Goal: Book appointment/travel/reservation

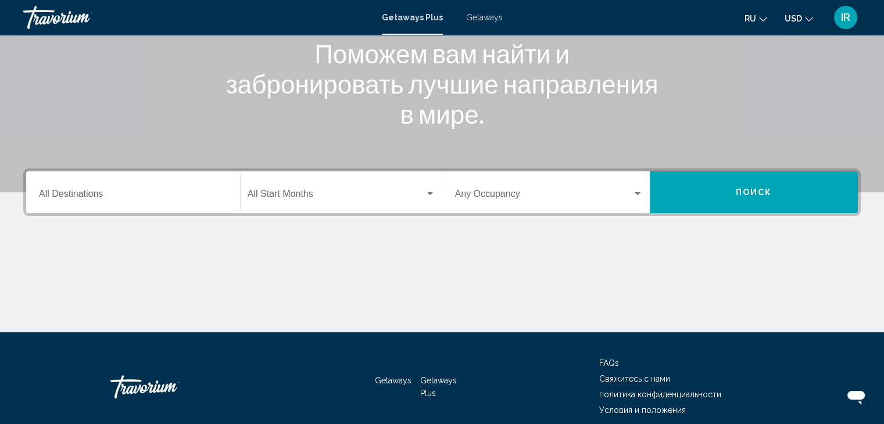
scroll to position [174, 0]
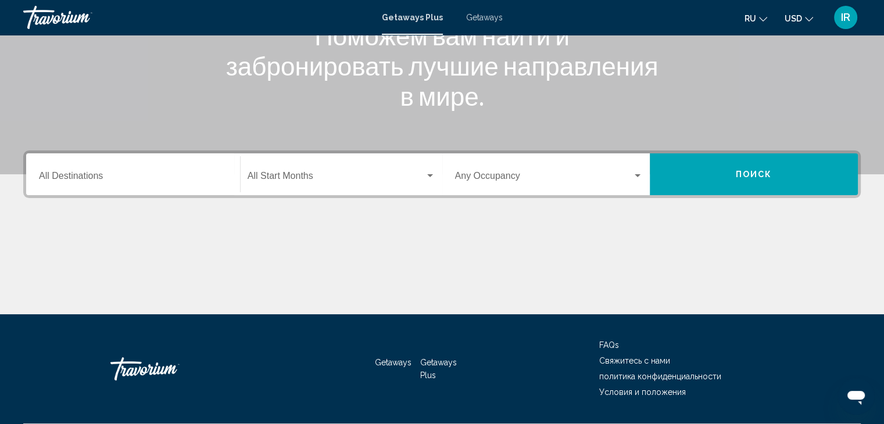
click at [216, 173] on input "Destination All Destinations" at bounding box center [133, 178] width 188 height 10
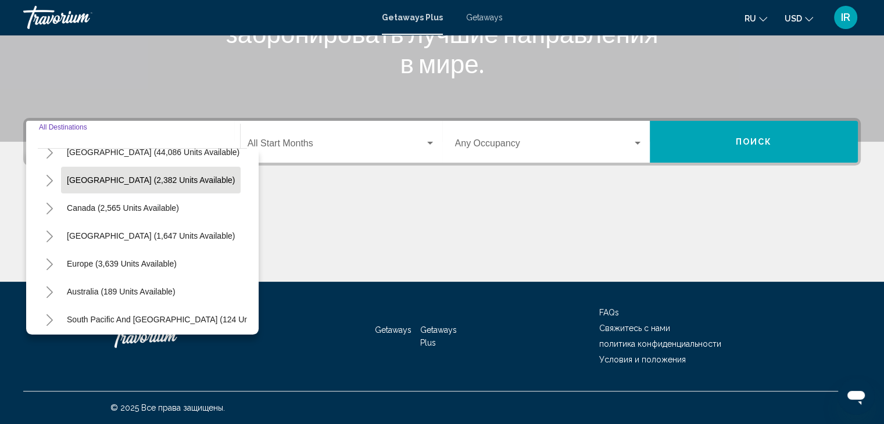
scroll to position [0, 0]
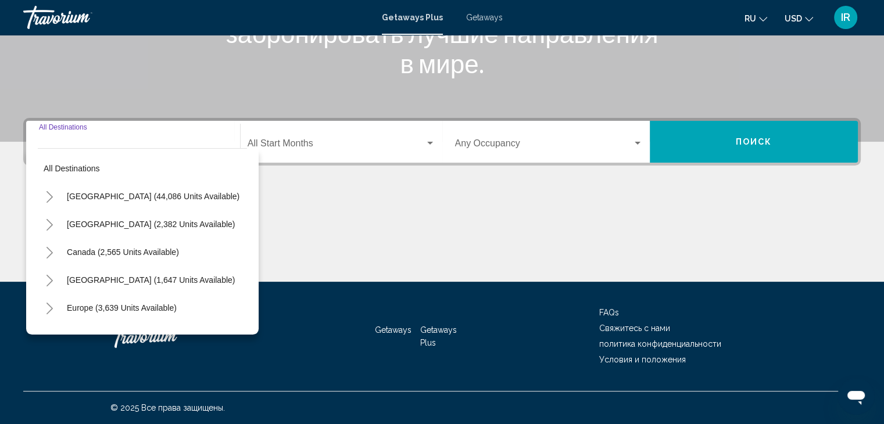
click at [188, 133] on div "Destination All Destinations" at bounding box center [133, 142] width 188 height 37
click at [191, 132] on div "Destination All Destinations" at bounding box center [133, 142] width 188 height 37
click at [74, 128] on div "Destination All Destinations" at bounding box center [133, 142] width 188 height 37
click at [80, 137] on div "Destination All Destinations" at bounding box center [133, 142] width 188 height 37
click at [374, 206] on div "Main content" at bounding box center [441, 238] width 837 height 87
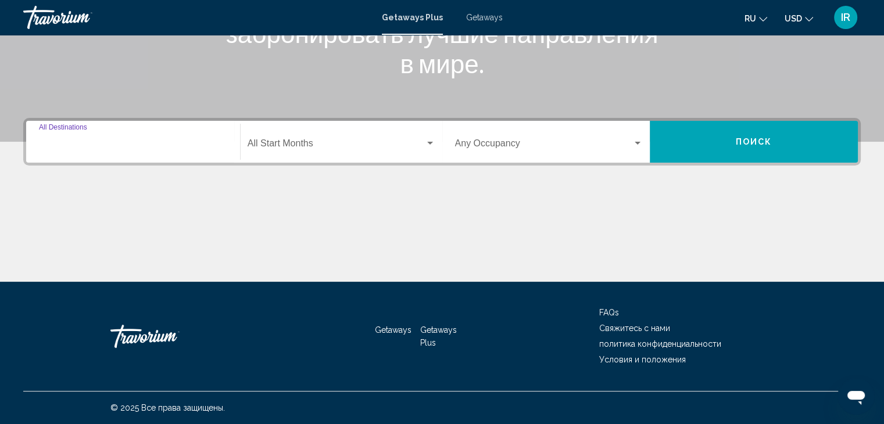
click at [196, 141] on input "Destination All Destinations" at bounding box center [133, 146] width 188 height 10
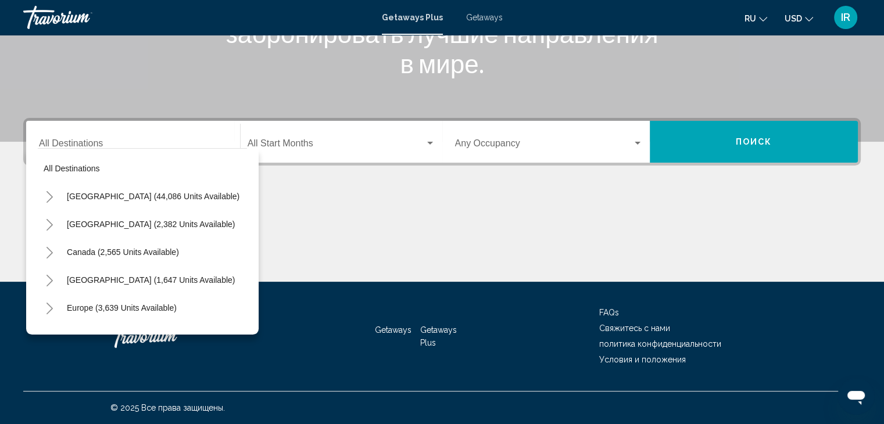
click at [161, 133] on div "Destination All Destinations" at bounding box center [133, 142] width 188 height 37
click at [441, 142] on div "Start Month All Start Months" at bounding box center [342, 142] width 202 height 37
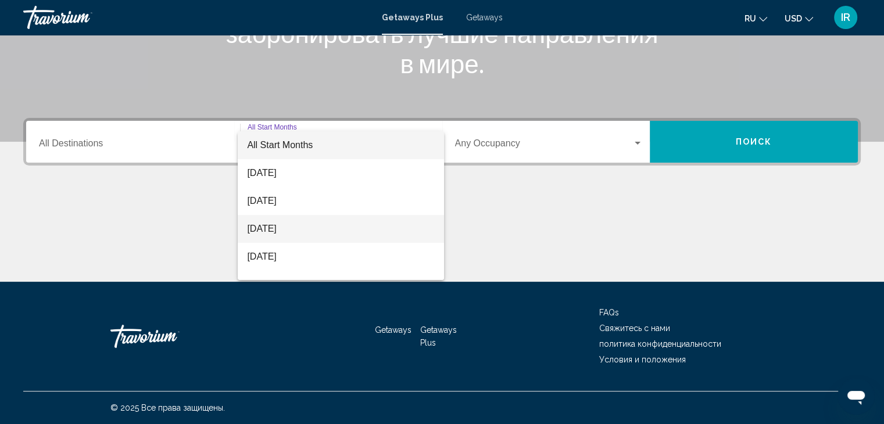
click at [336, 233] on span "[DATE]" at bounding box center [341, 229] width 188 height 28
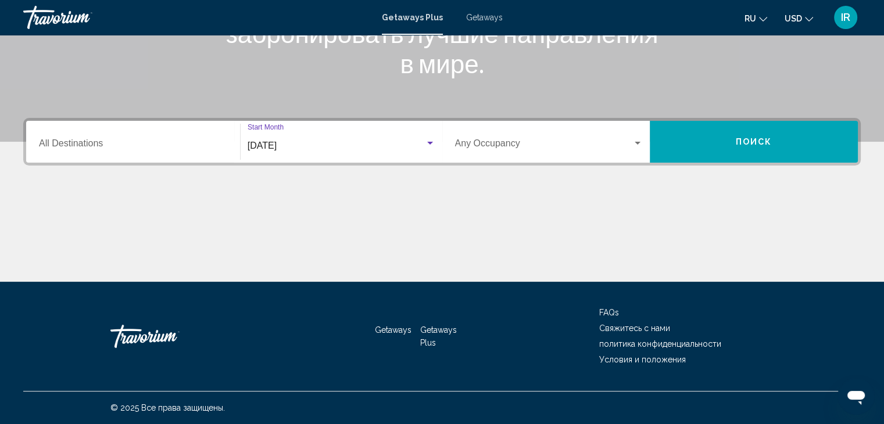
click at [638, 140] on div "Search widget" at bounding box center [637, 143] width 10 height 9
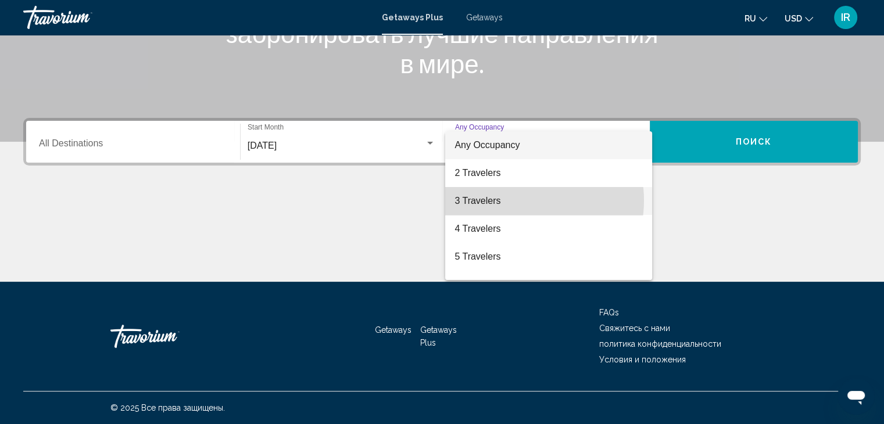
click at [518, 200] on span "3 Travelers" at bounding box center [548, 201] width 188 height 28
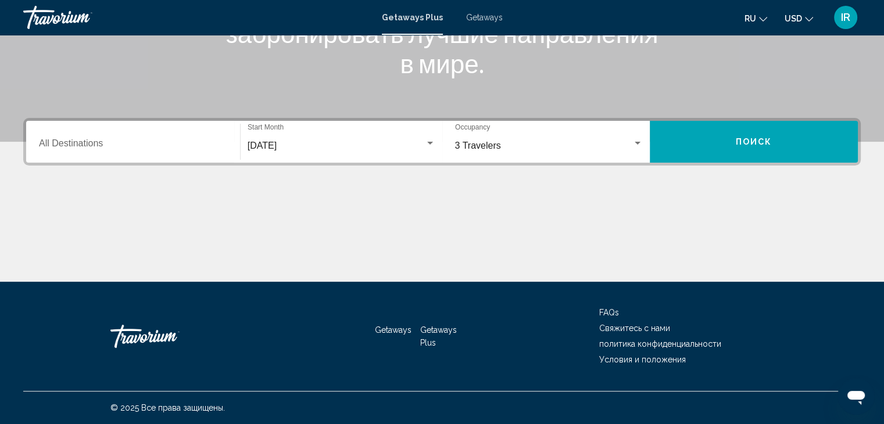
click at [98, 153] on div "Destination All Destinations" at bounding box center [133, 142] width 188 height 37
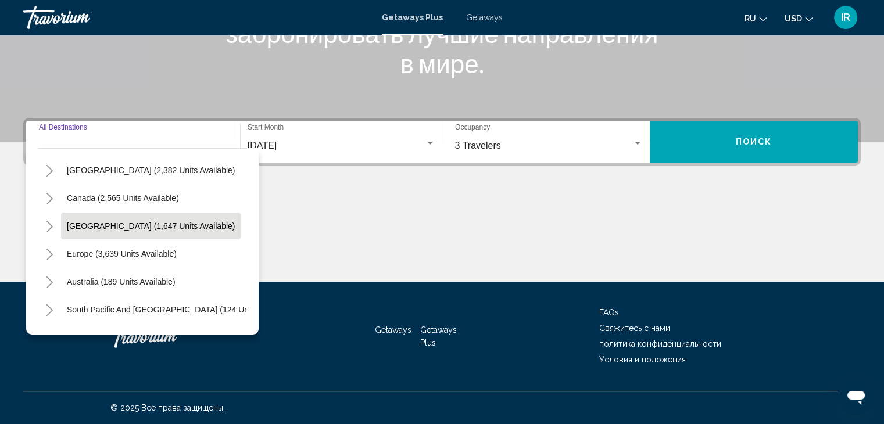
scroll to position [58, 0]
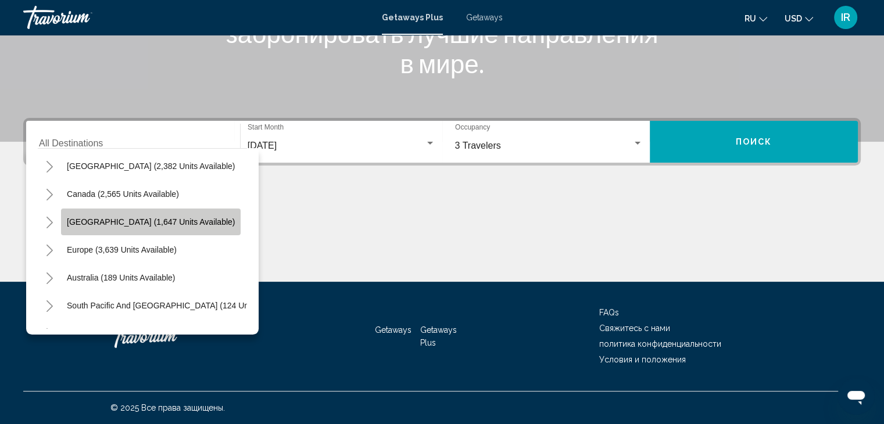
click at [114, 223] on span "[GEOGRAPHIC_DATA] (1,647 units available)" at bounding box center [151, 221] width 168 height 9
type input "**********"
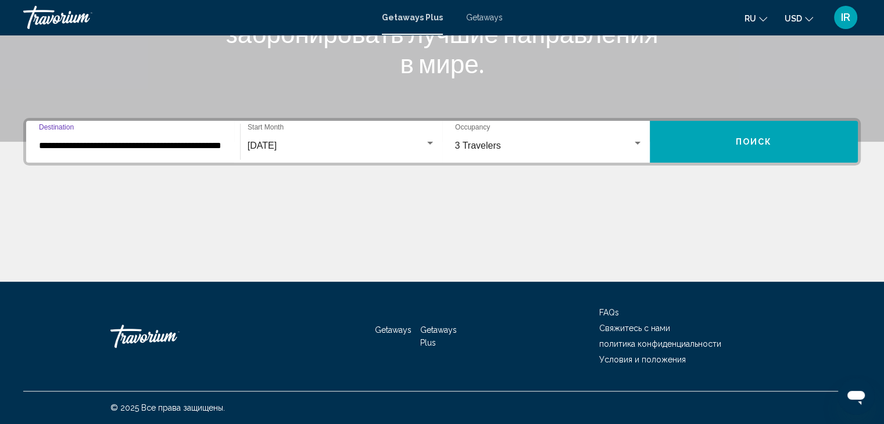
click at [745, 147] on button "Поиск" at bounding box center [754, 142] width 208 height 42
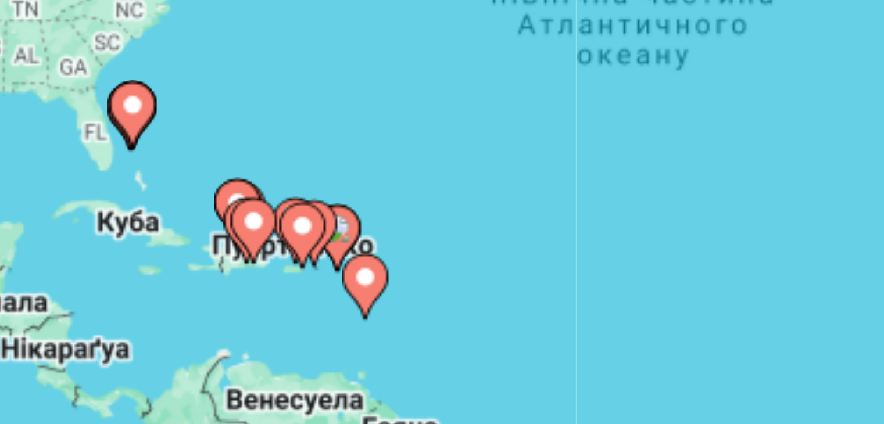
scroll to position [116, 0]
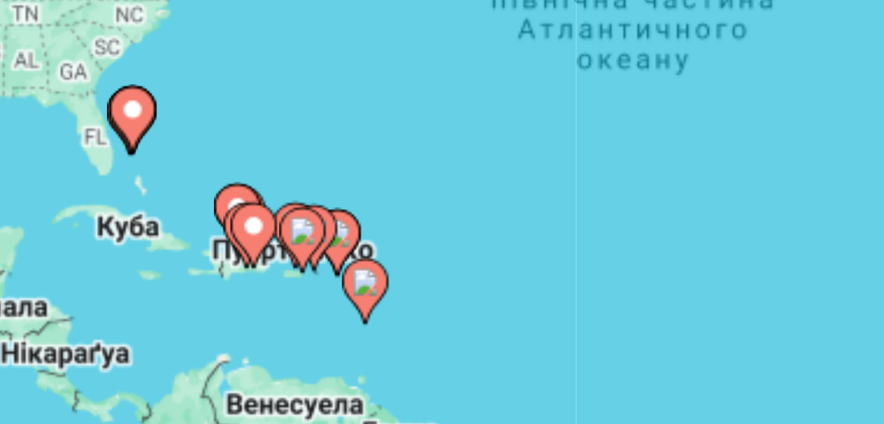
click at [313, 175] on icon "Main content" at bounding box center [311, 173] width 10 height 15
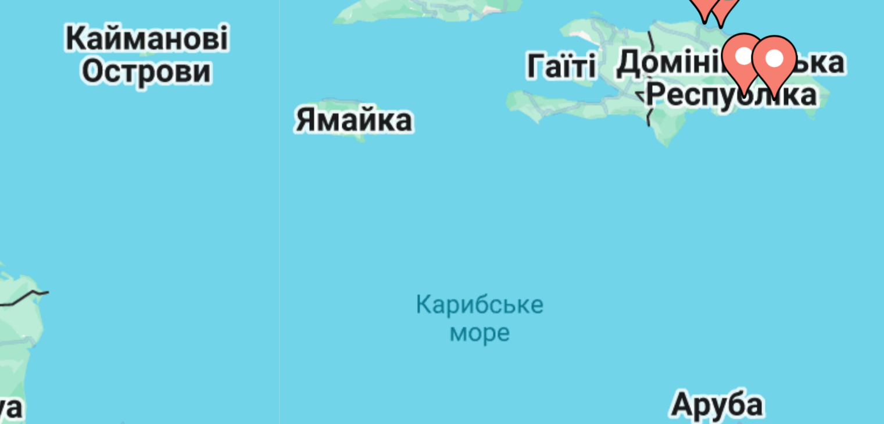
click at [426, 166] on div "Увімкніть режим перетягування за допомогою клавіатури, натиснувши Alt + Enter. …" at bounding box center [441, 140] width 837 height 349
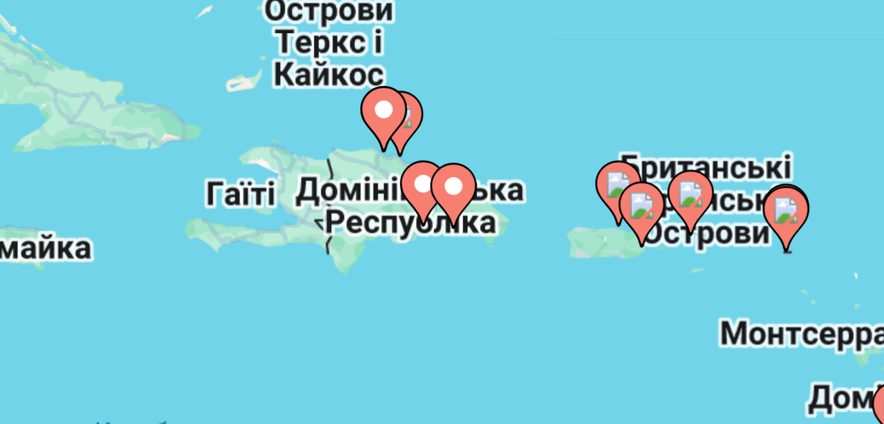
drag, startPoint x: 433, startPoint y: 139, endPoint x: 352, endPoint y: 171, distance: 87.4
click at [352, 171] on div "Увімкніть режим перетягування за допомогою клавіатури, натиснувши Alt + Enter. …" at bounding box center [441, 140] width 837 height 349
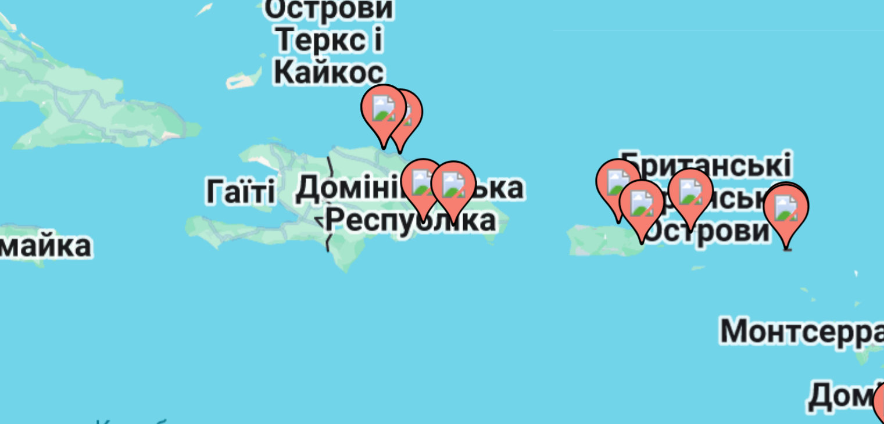
click at [353, 161] on image "Main content" at bounding box center [354, 159] width 7 height 7
type input "**********"
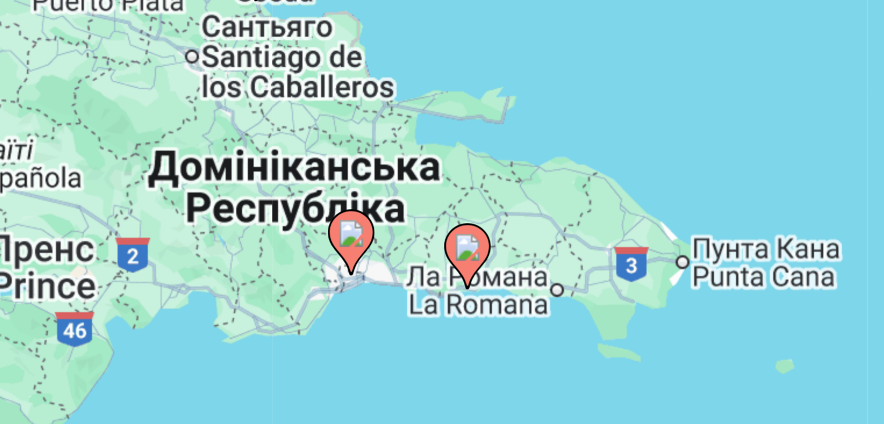
drag, startPoint x: 429, startPoint y: 157, endPoint x: 322, endPoint y: 200, distance: 115.4
click at [322, 200] on div "Увімкніть режим перетягування за допомогою клавіатури, натиснувши Alt + Enter. …" at bounding box center [441, 140] width 837 height 349
click at [364, 177] on image "Main content" at bounding box center [365, 176] width 7 height 7
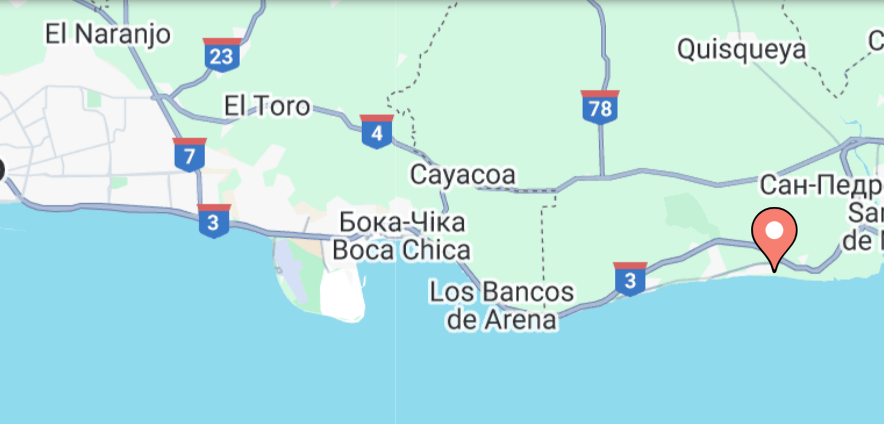
scroll to position [116, 0]
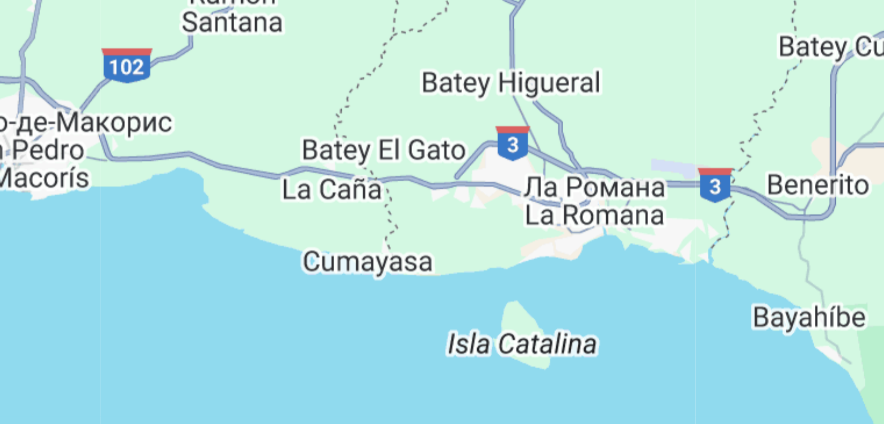
drag, startPoint x: 471, startPoint y: 152, endPoint x: 290, endPoint y: 167, distance: 181.4
click at [249, 163] on div "Увімкніть режим перетягування за допомогою клавіатури, натиснувши Alt + Enter. …" at bounding box center [441, 139] width 837 height 349
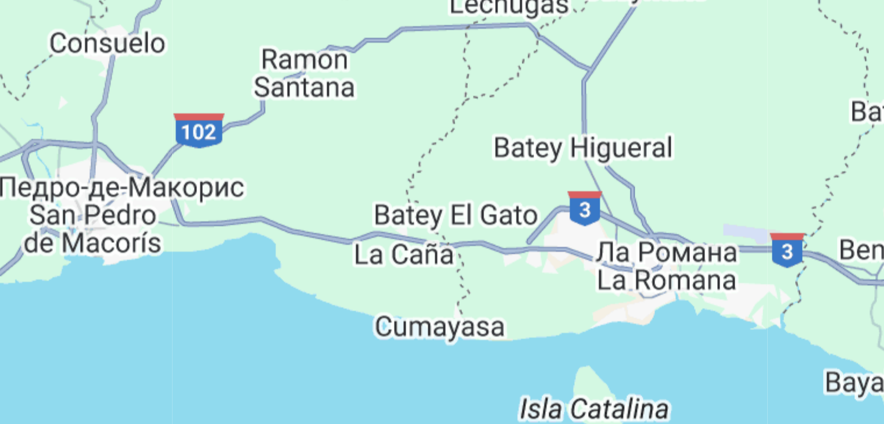
drag, startPoint x: 451, startPoint y: 147, endPoint x: 419, endPoint y: 163, distance: 35.1
click at [453, 171] on div "Увімкніть режим перетягування за допомогою клавіатури, натиснувши Alt + Enter. …" at bounding box center [441, 139] width 837 height 349
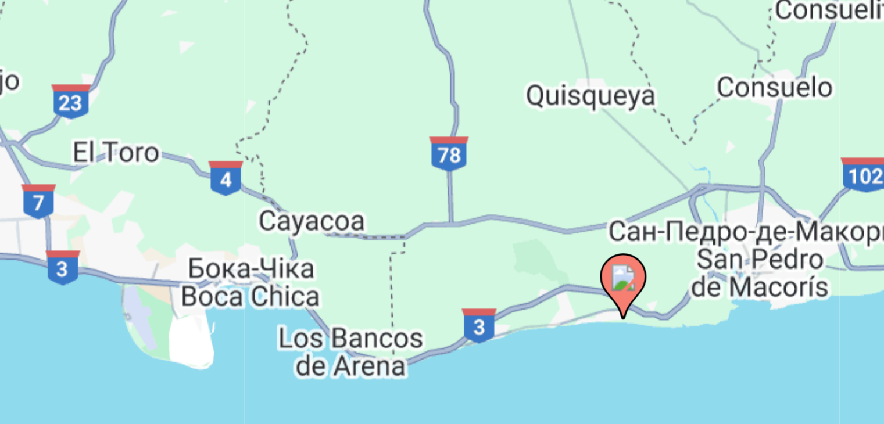
drag, startPoint x: 280, startPoint y: 152, endPoint x: 464, endPoint y: 152, distance: 184.2
click at [464, 152] on div "Увімкніть режим перетягування за допомогою клавіатури, натиснувши Alt + Enter. …" at bounding box center [441, 139] width 837 height 349
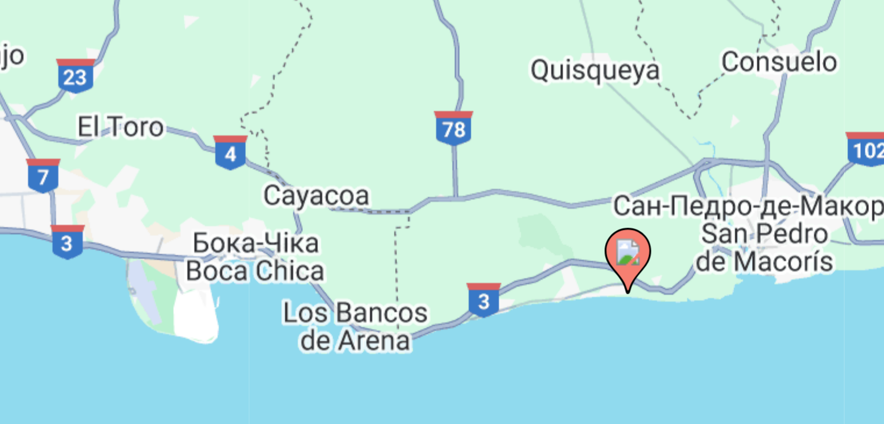
click at [407, 156] on image "Main content" at bounding box center [405, 156] width 7 height 7
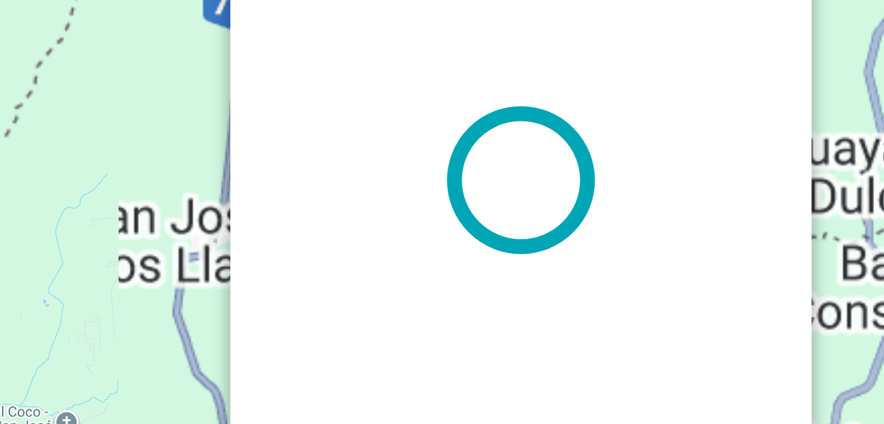
scroll to position [0, 0]
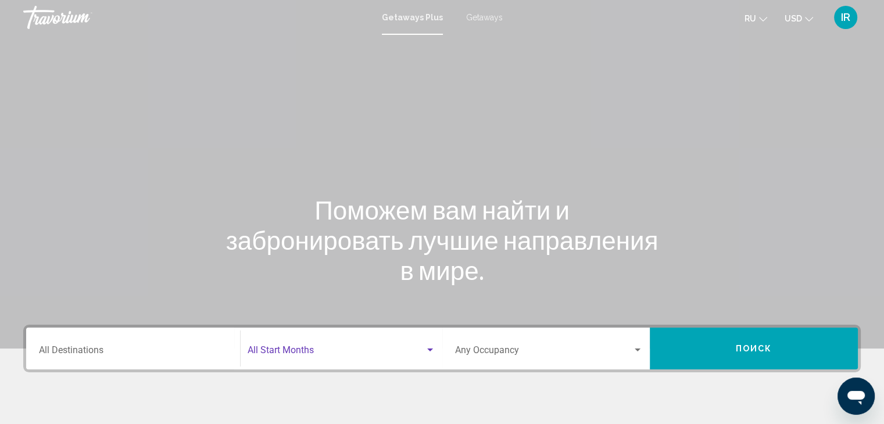
click at [318, 350] on span "Search widget" at bounding box center [335, 352] width 177 height 10
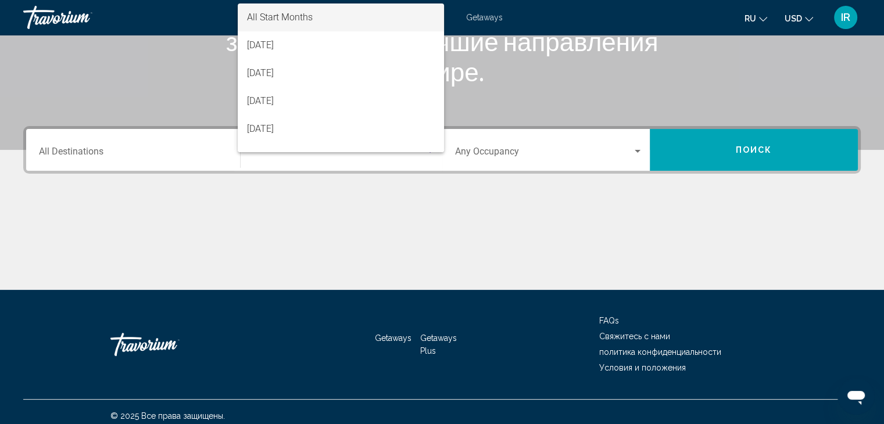
scroll to position [207, 0]
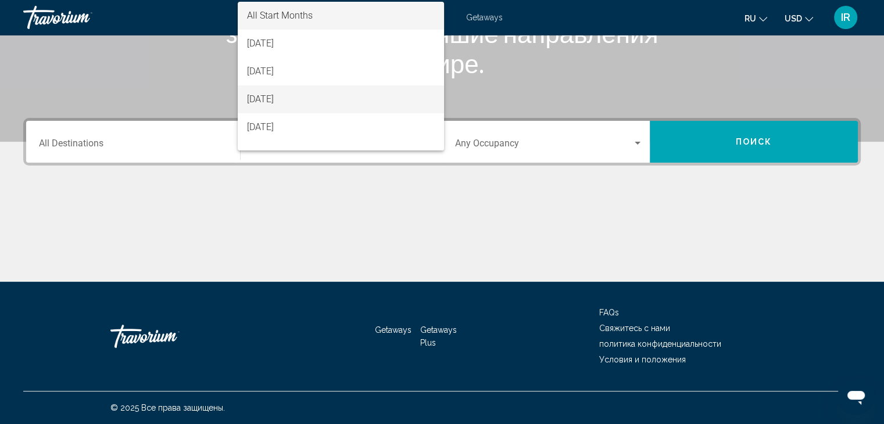
click at [298, 101] on span "[DATE]" at bounding box center [341, 99] width 188 height 28
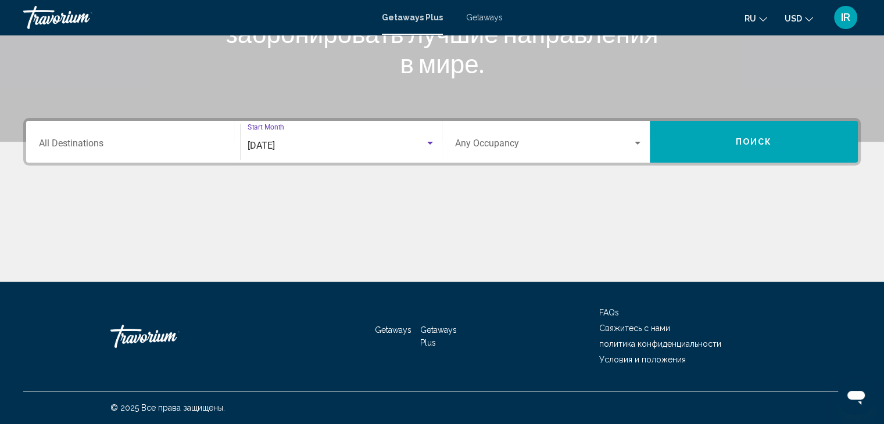
click at [638, 143] on div "Search widget" at bounding box center [637, 143] width 6 height 3
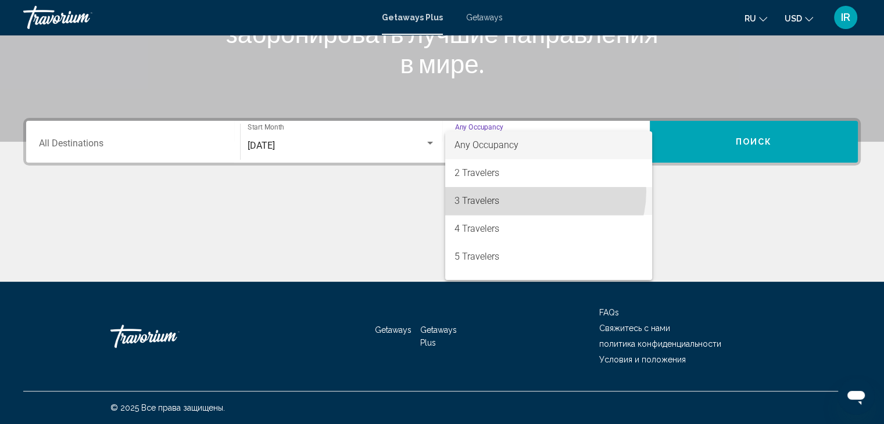
click at [539, 191] on span "3 Travelers" at bounding box center [548, 201] width 188 height 28
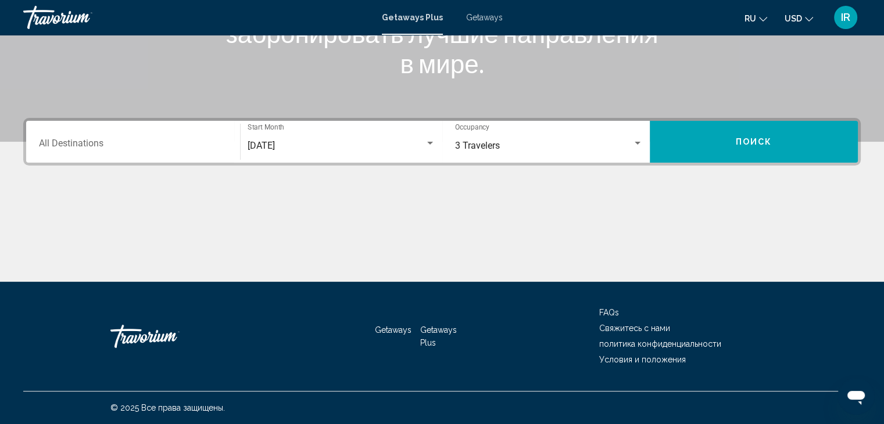
click at [76, 139] on div "Destination All Destinations" at bounding box center [133, 142] width 188 height 37
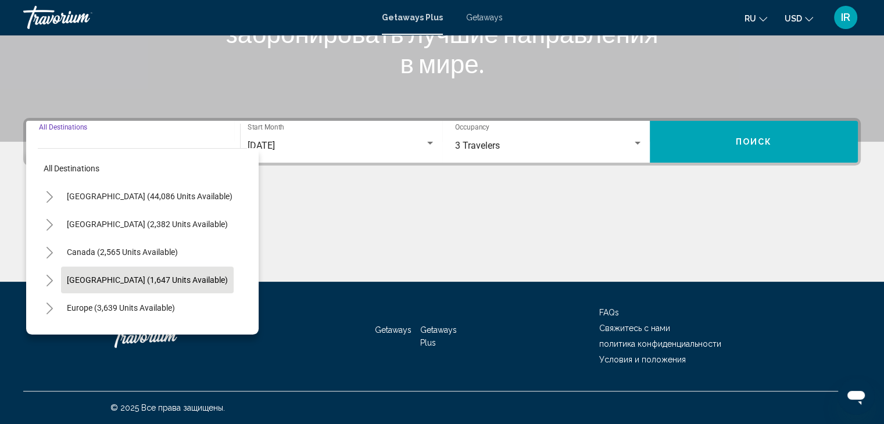
click at [166, 277] on span "[GEOGRAPHIC_DATA] (1,647 units available)" at bounding box center [147, 279] width 161 height 9
type input "**********"
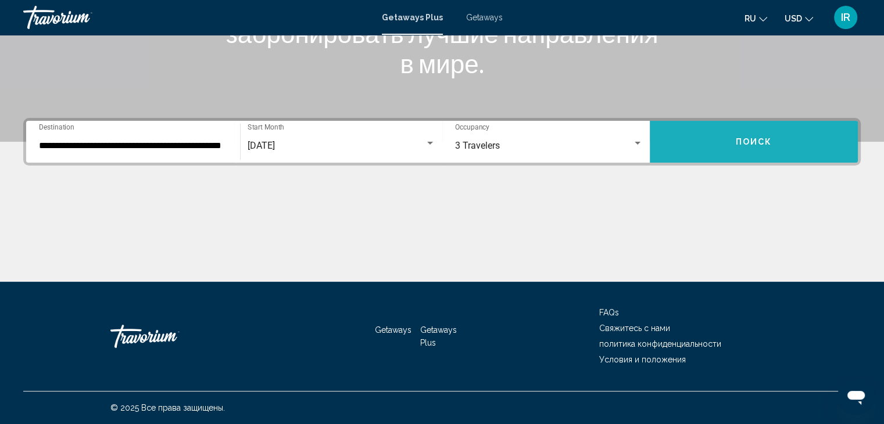
click at [742, 150] on button "Поиск" at bounding box center [754, 142] width 208 height 42
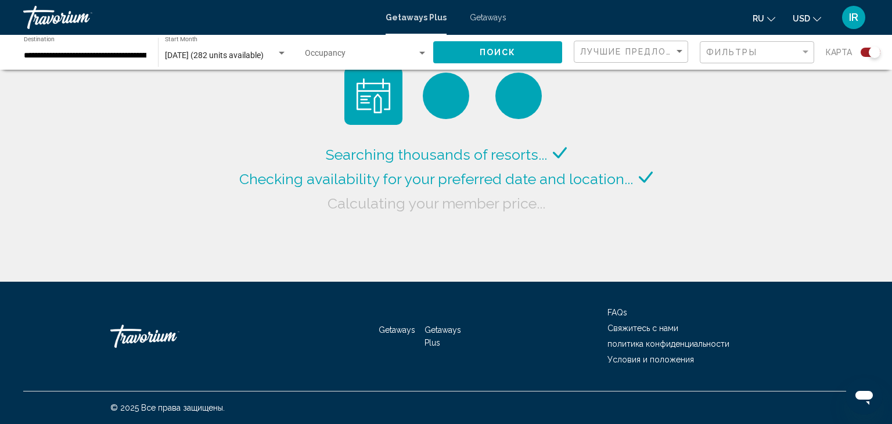
drag, startPoint x: 755, startPoint y: 117, endPoint x: 739, endPoint y: 225, distance: 109.2
click at [739, 225] on div "Searching thousands of resorts... Checking availability for your preferred date…" at bounding box center [446, 141] width 892 height 282
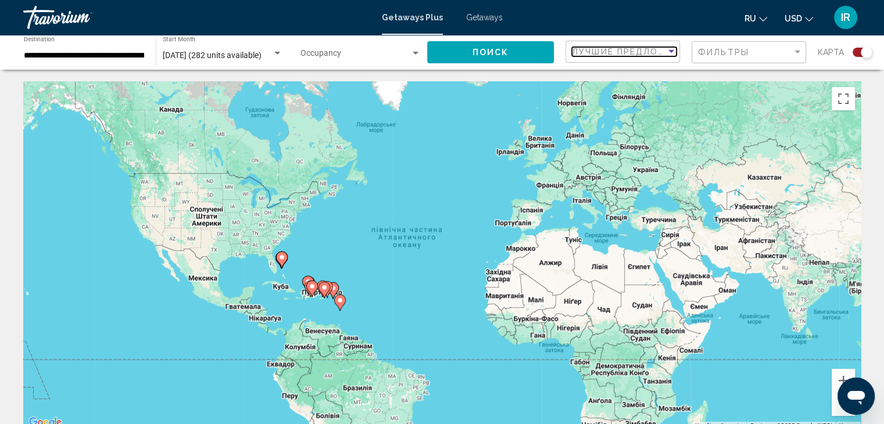
click at [673, 49] on div "Sort by" at bounding box center [671, 51] width 10 height 9
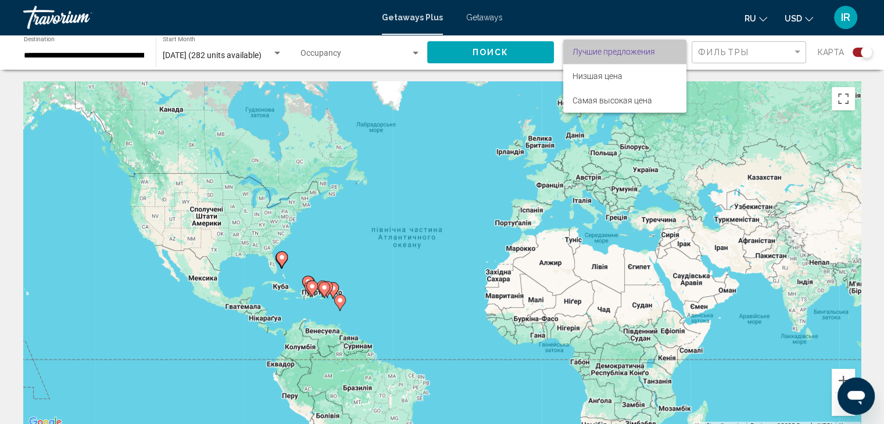
click at [664, 55] on span "Лучшие предложения" at bounding box center [624, 52] width 105 height 24
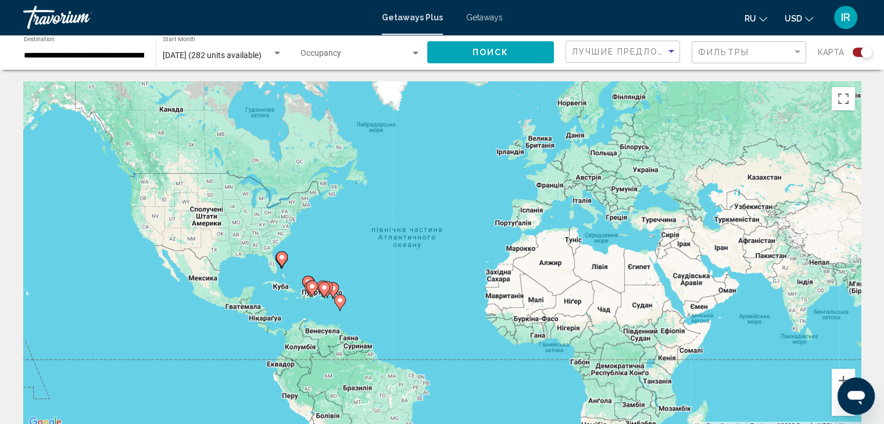
click at [865, 53] on div "Search widget" at bounding box center [866, 52] width 12 height 12
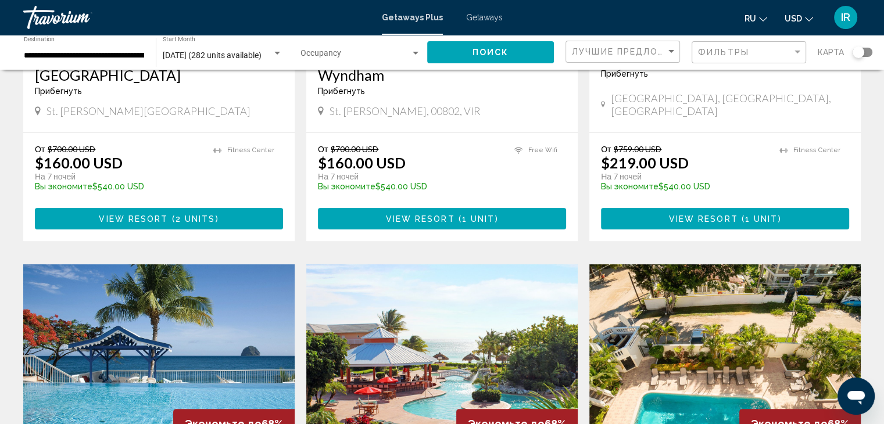
scroll to position [235, 0]
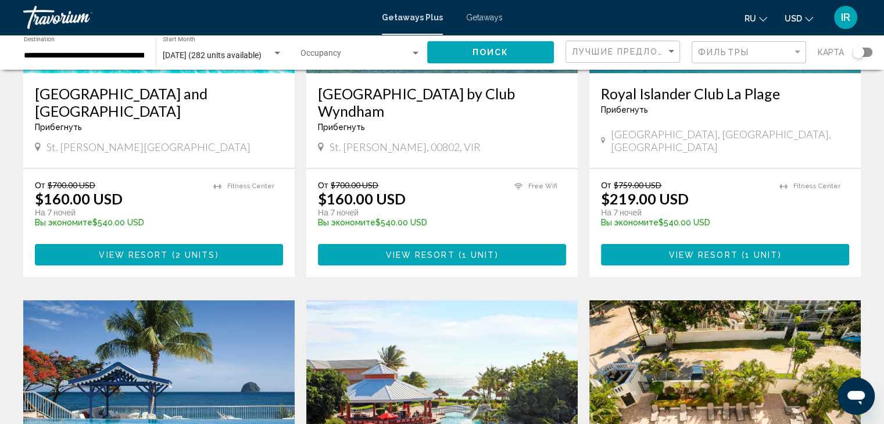
click at [637, 399] on img "Main content" at bounding box center [724, 393] width 271 height 186
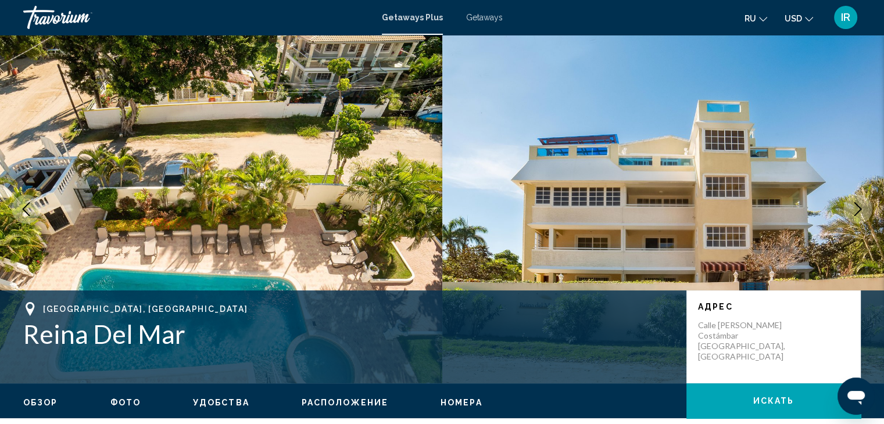
click at [488, 18] on span "Getaways" at bounding box center [484, 17] width 37 height 9
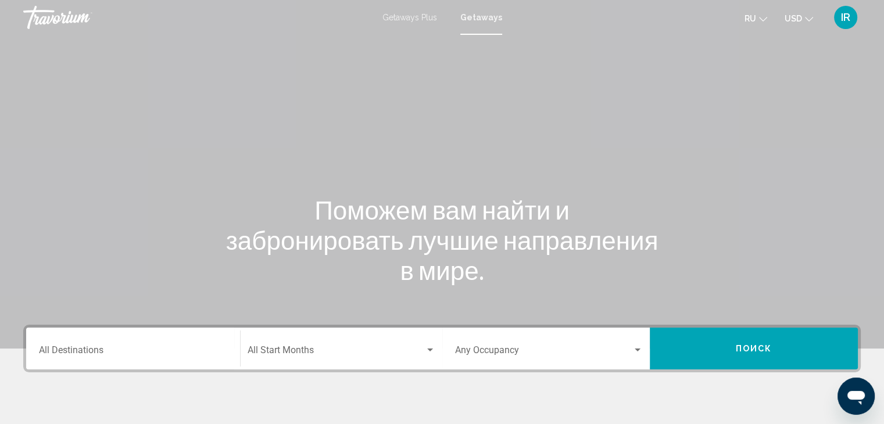
click at [125, 350] on input "Destination All Destinations" at bounding box center [133, 352] width 188 height 10
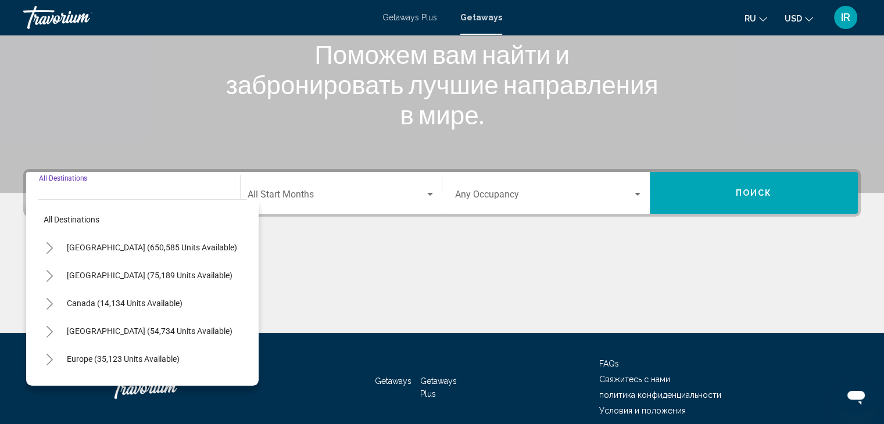
scroll to position [207, 0]
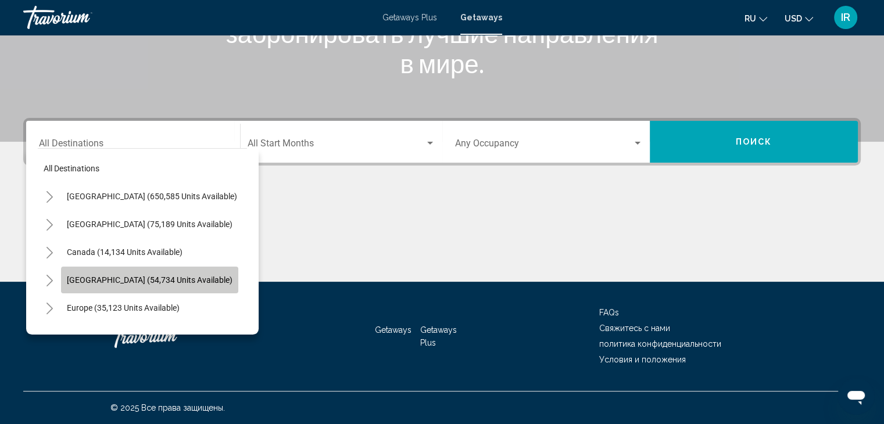
click at [162, 284] on span "[GEOGRAPHIC_DATA] (54,734 units available)" at bounding box center [150, 279] width 166 height 9
type input "**********"
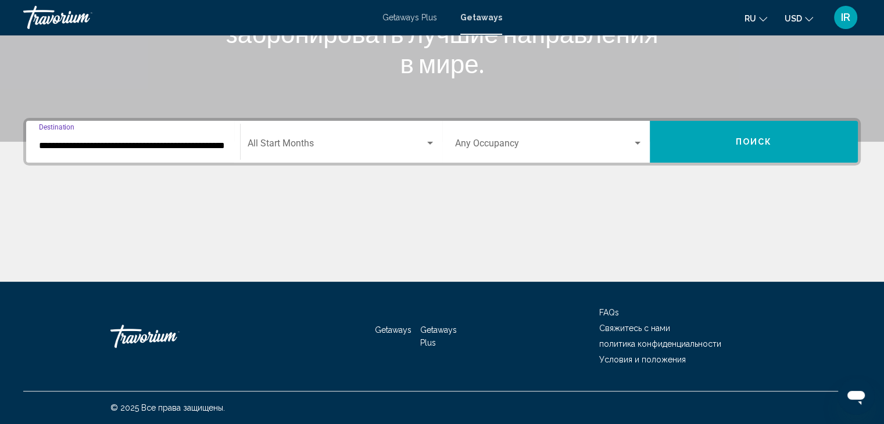
click at [430, 141] on div "Search widget" at bounding box center [430, 143] width 10 height 9
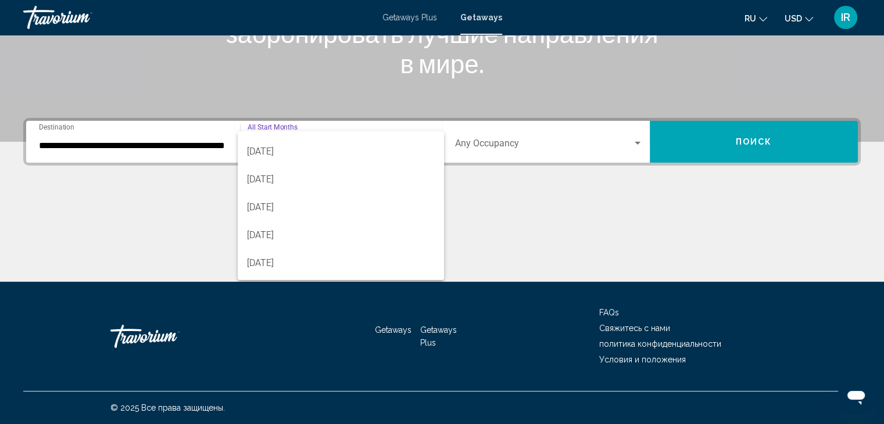
scroll to position [95, 0]
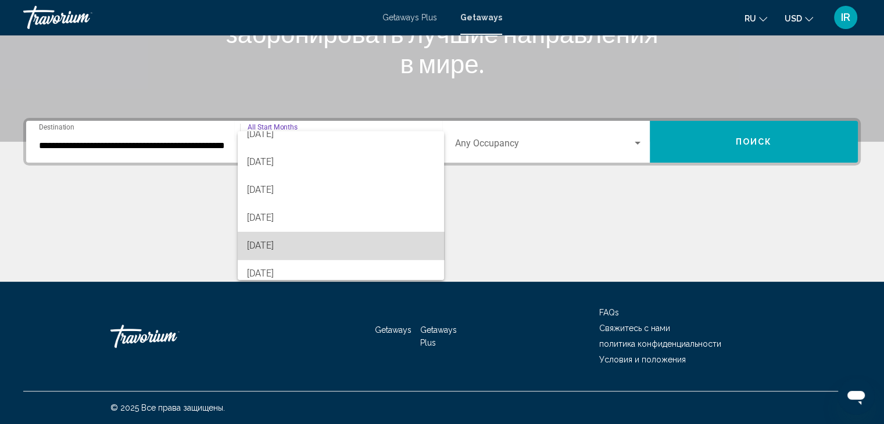
click at [403, 236] on span "[DATE]" at bounding box center [341, 246] width 188 height 28
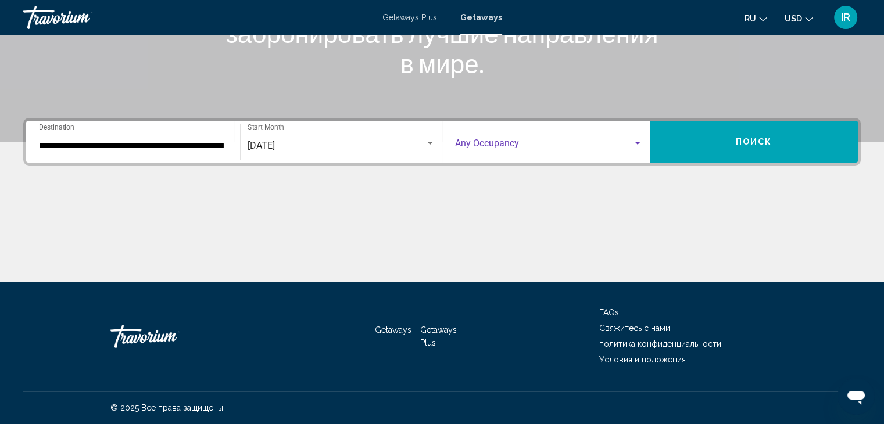
click at [638, 142] on div "Search widget" at bounding box center [637, 143] width 6 height 3
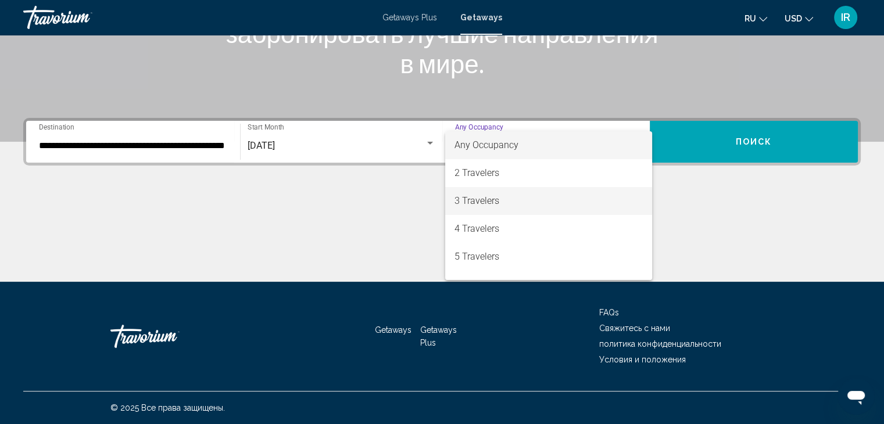
click at [625, 191] on span "3 Travelers" at bounding box center [548, 201] width 188 height 28
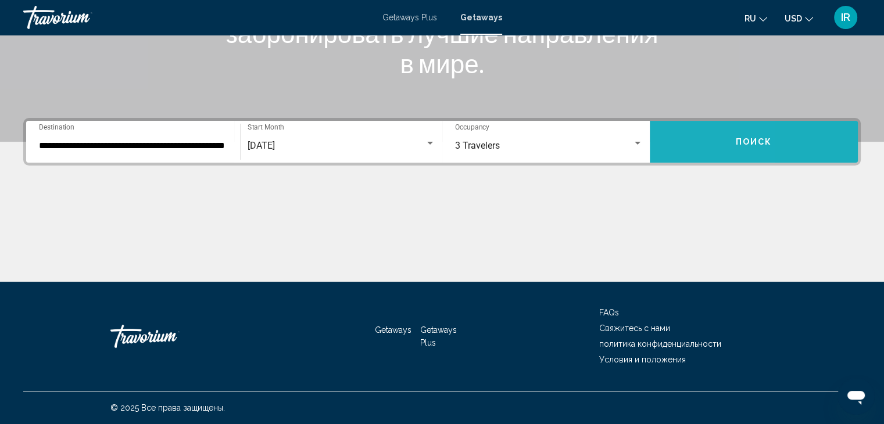
click at [669, 141] on button "Поиск" at bounding box center [754, 142] width 208 height 42
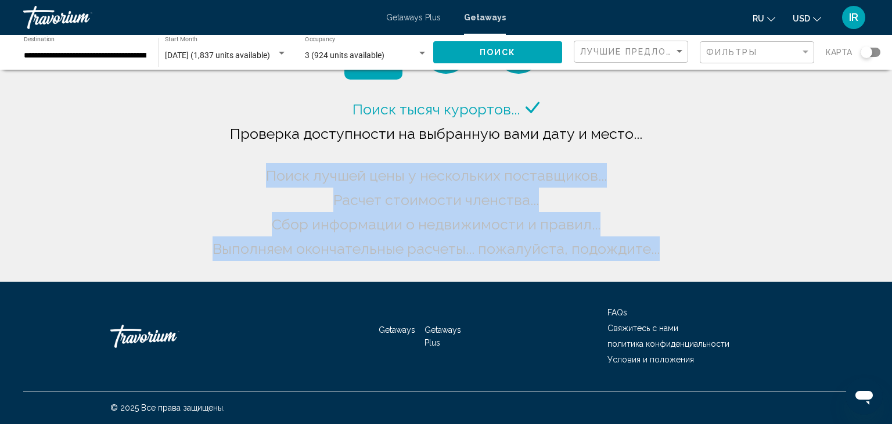
drag, startPoint x: 765, startPoint y: 117, endPoint x: 772, endPoint y: 269, distance: 152.4
click at [772, 269] on div "Поиск тысяч курортов... Проверка доступности на выбранную вами дату и место... …" at bounding box center [446, 141] width 892 height 282
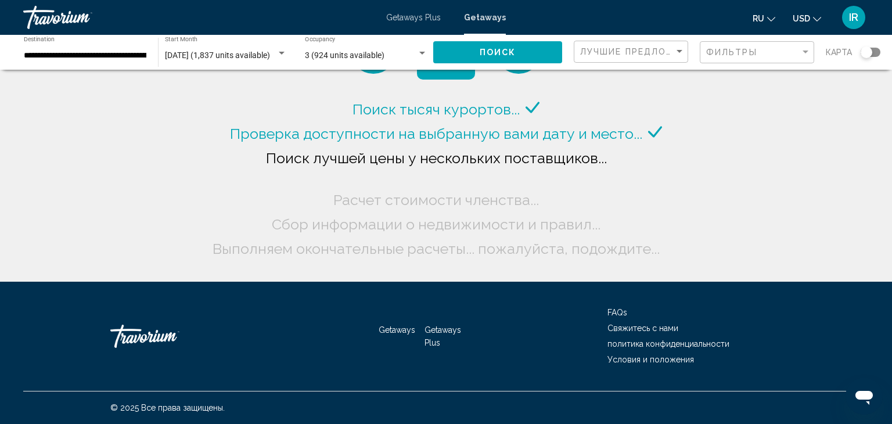
click at [783, 220] on div "Поиск тысяч курортов... Проверка доступности на выбранную вами дату и место... …" at bounding box center [446, 141] width 892 height 282
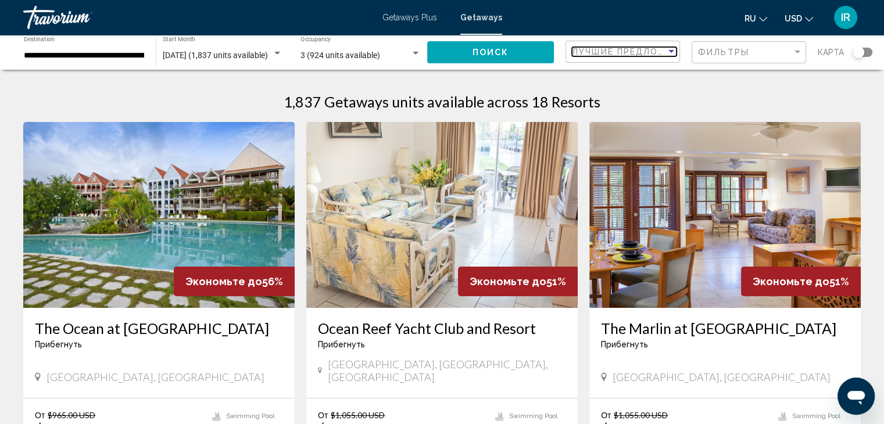
click at [668, 52] on div "Sort by" at bounding box center [671, 51] width 10 height 9
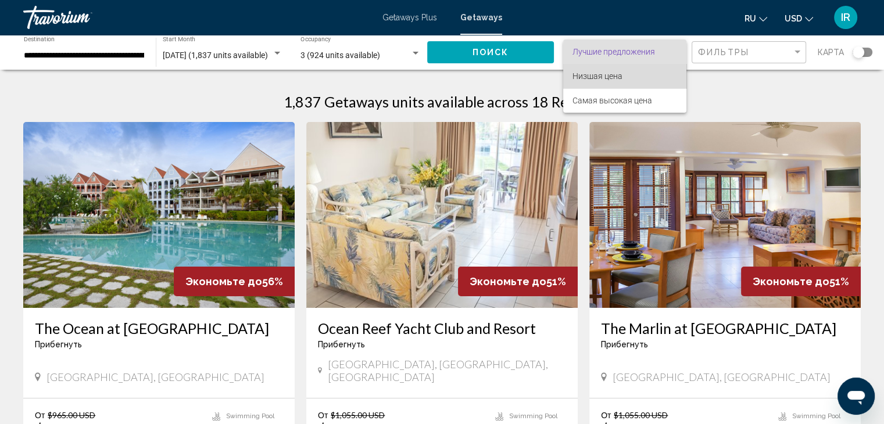
click at [658, 70] on span "Низшая цена" at bounding box center [624, 76] width 105 height 24
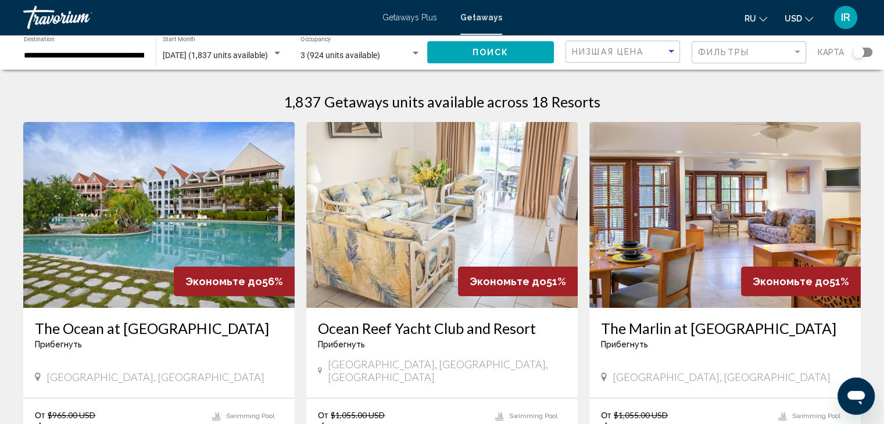
click at [538, 51] on button "Поиск" at bounding box center [490, 51] width 127 height 21
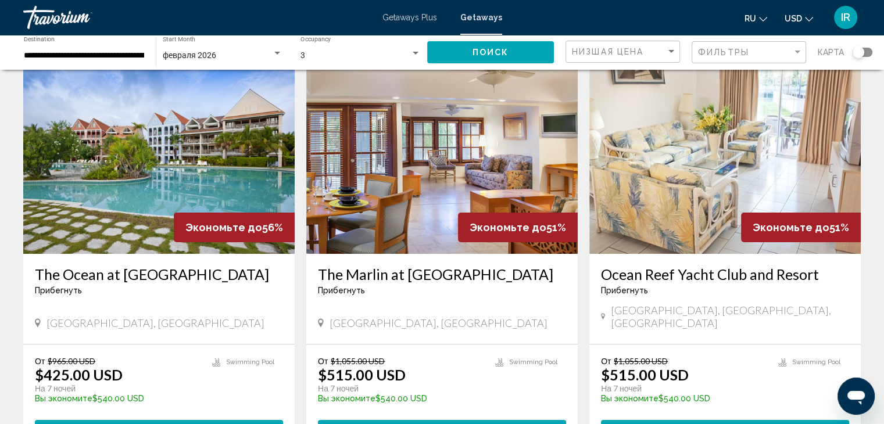
scroll to position [58, 0]
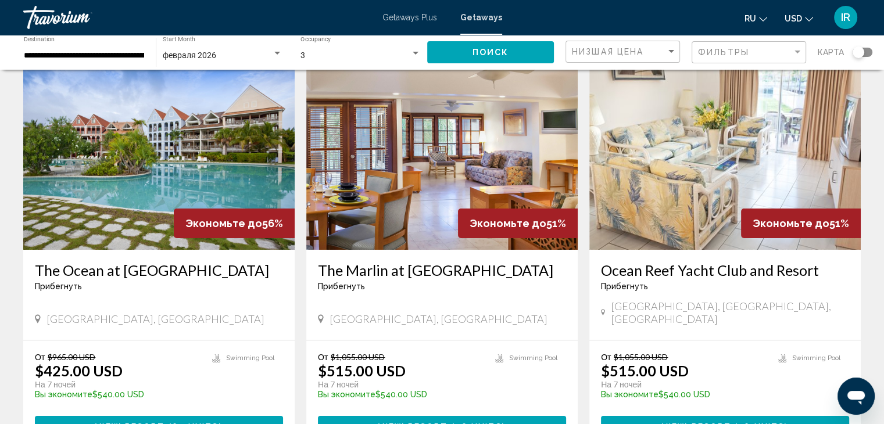
click at [411, 18] on span "Getaways Plus" at bounding box center [409, 17] width 55 height 9
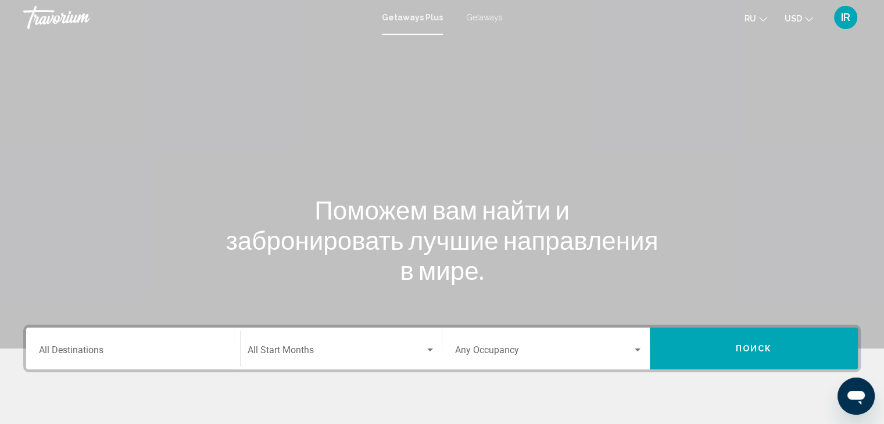
click at [485, 16] on span "Getaways" at bounding box center [484, 17] width 37 height 9
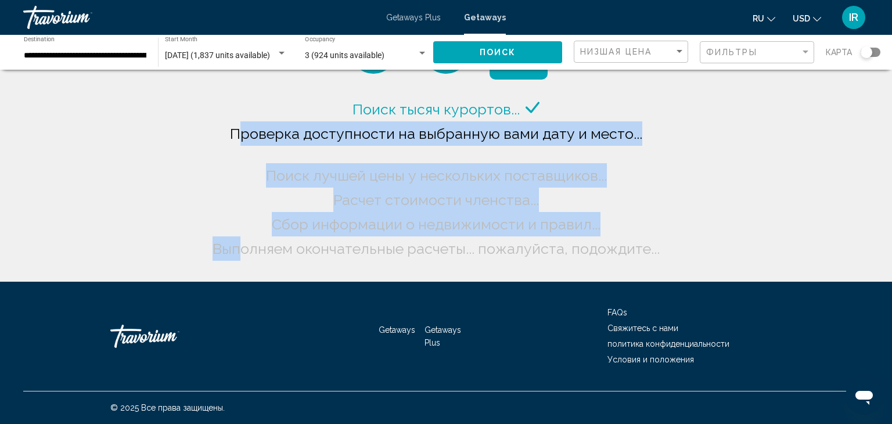
drag, startPoint x: 248, startPoint y: 123, endPoint x: 242, endPoint y: 232, distance: 109.4
click at [242, 234] on div "Поиск тысяч курортов... Проверка доступности на выбранную вами дату и место... …" at bounding box center [446, 179] width 473 height 164
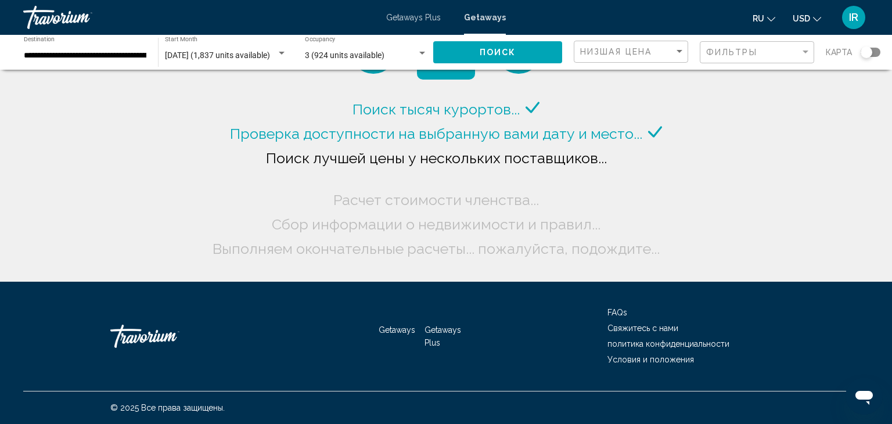
click at [892, 242] on div "Поиск тысяч курортов... Проверка доступности на выбранную вами дату и место... …" at bounding box center [446, 141] width 892 height 282
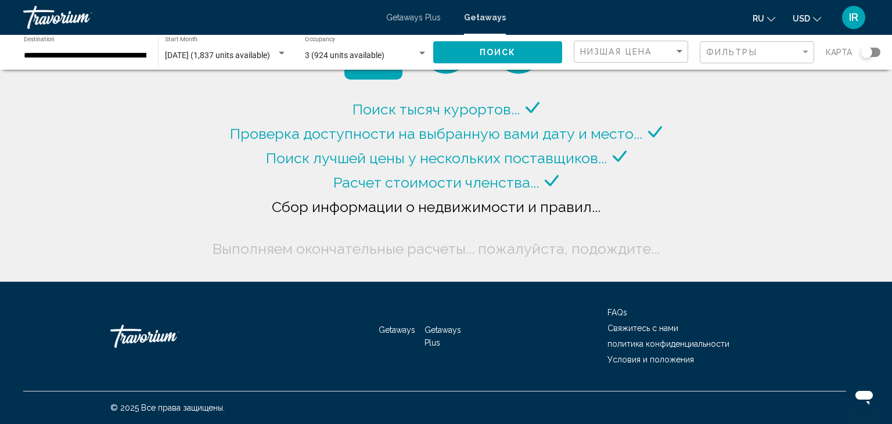
click at [114, 95] on div "Поиск тысяч курортов... Проверка доступности на выбранную вами дату и место... …" at bounding box center [446, 141] width 892 height 282
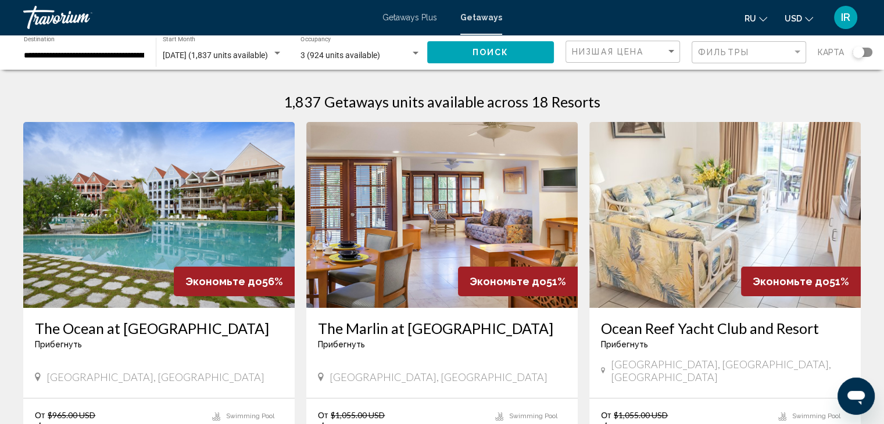
click at [411, 15] on span "Getaways Plus" at bounding box center [409, 17] width 55 height 9
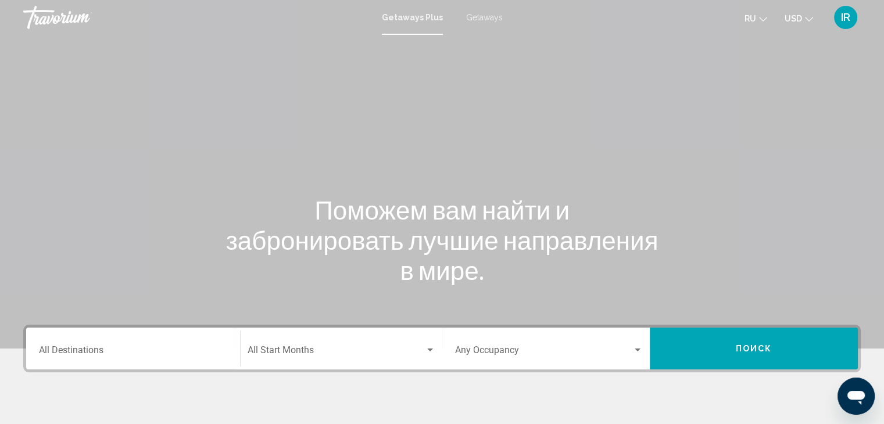
click at [489, 17] on span "Getaways" at bounding box center [484, 17] width 37 height 9
